Goal: Navigation & Orientation: Go to known website

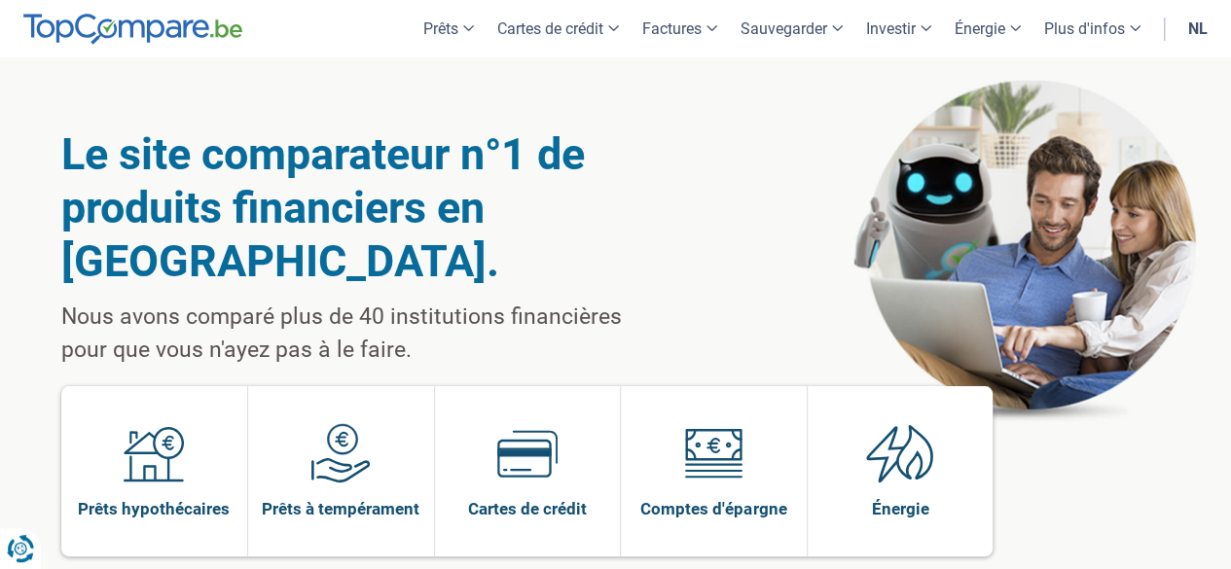
click at [1189, 35] on font "nl" at bounding box center [1197, 28] width 19 height 18
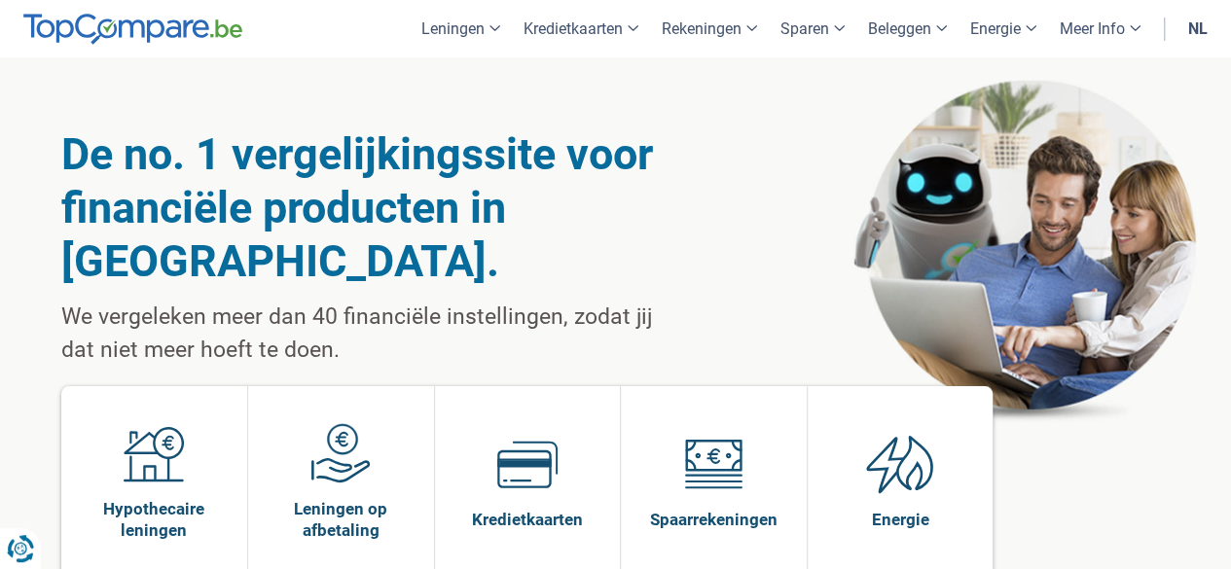
click at [1186, 30] on link "nl" at bounding box center [1197, 28] width 43 height 57
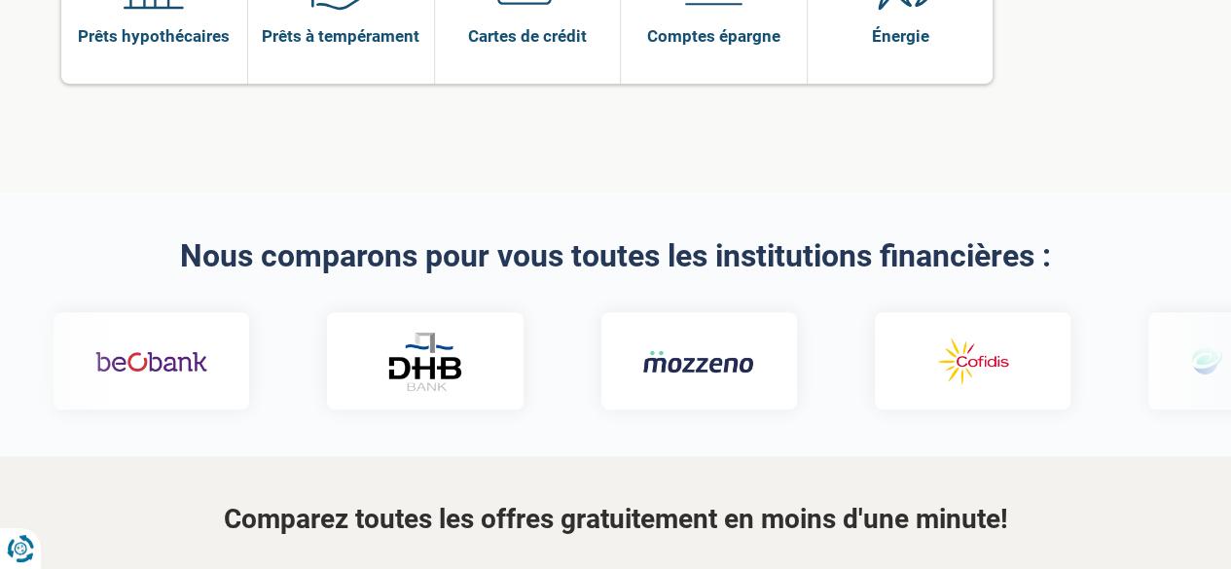
scroll to position [498, 0]
